Goal: Information Seeking & Learning: Learn about a topic

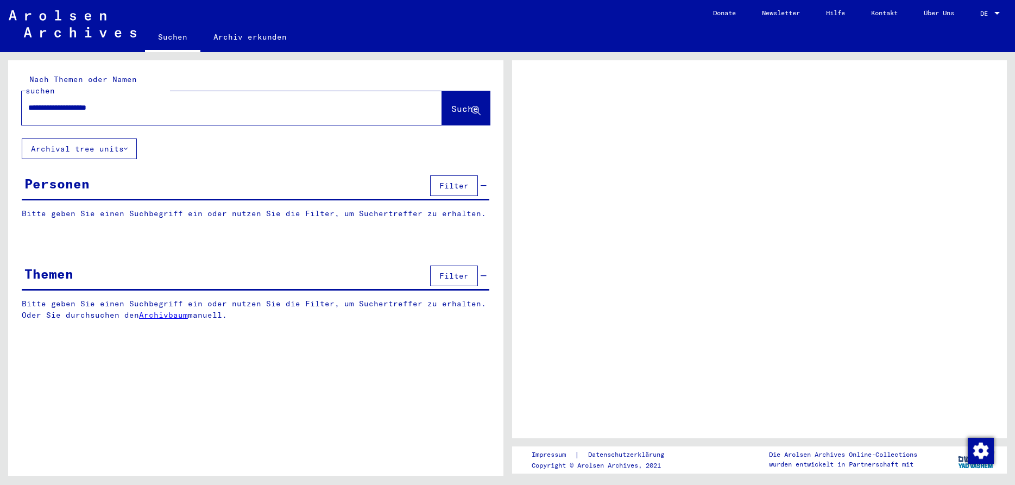
type input "**********"
click at [463, 103] on span "Suche" at bounding box center [464, 108] width 27 height 11
click at [454, 105] on button "Suche" at bounding box center [466, 108] width 48 height 34
click at [461, 91] on button "Suche" at bounding box center [466, 108] width 48 height 34
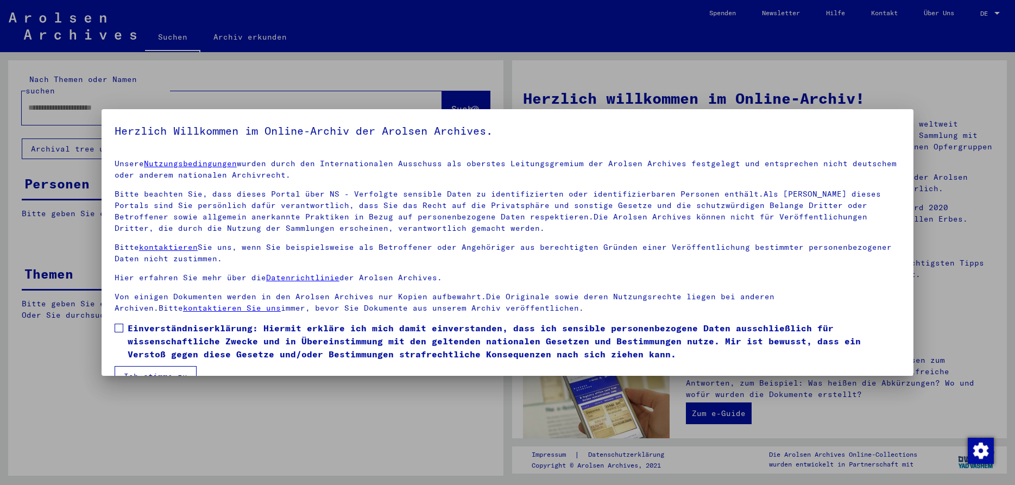
click at [116, 328] on span at bounding box center [119, 328] width 9 height 9
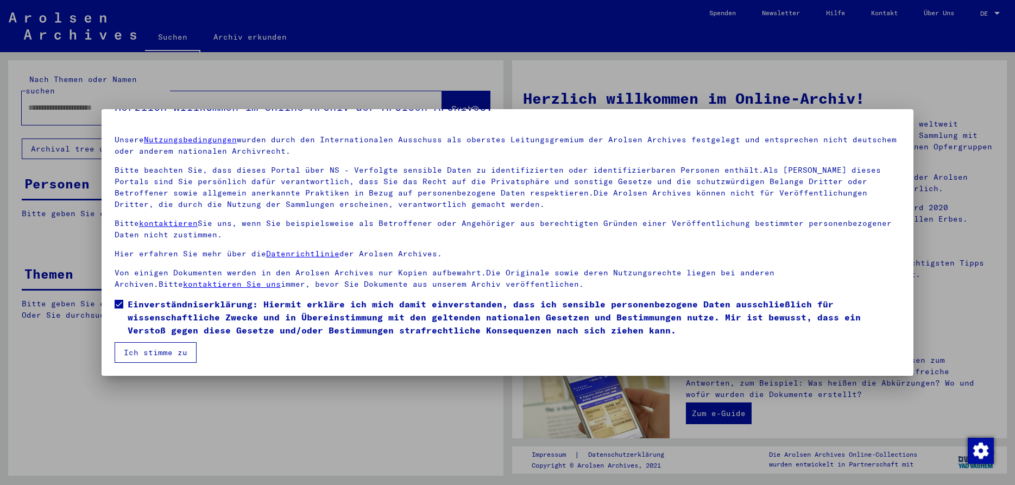
click at [171, 354] on button "Ich stimme zu" at bounding box center [156, 352] width 82 height 21
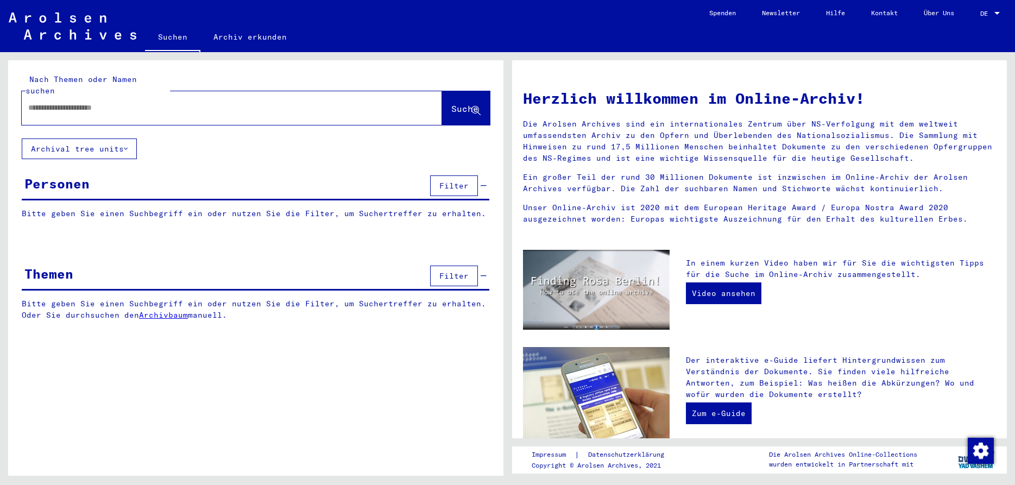
click at [345, 96] on div at bounding box center [216, 108] width 388 height 24
